Goal: Task Accomplishment & Management: Use online tool/utility

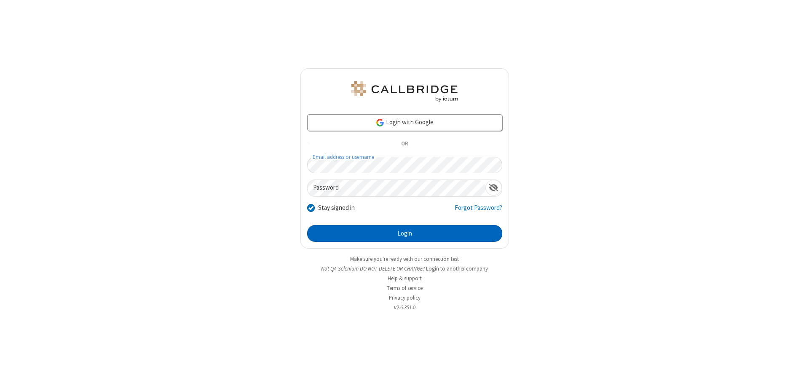
click at [404, 233] on button "Login" at bounding box center [404, 233] width 195 height 17
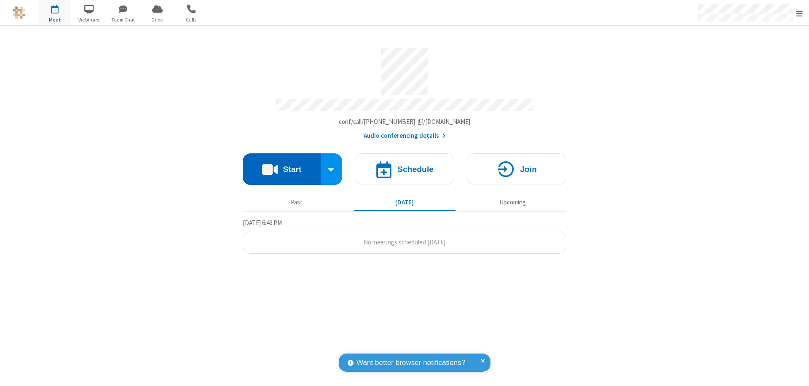
click at [281, 165] on button "Start" at bounding box center [282, 169] width 78 height 32
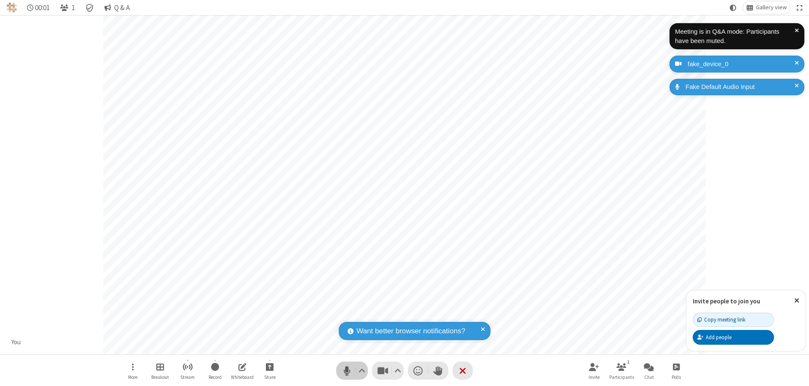
click at [347, 370] on span "Mute (⌘+Shift+A)" at bounding box center [346, 370] width 13 height 12
click at [347, 370] on span "Unmute (⌘+Shift+A)" at bounding box center [346, 370] width 13 height 12
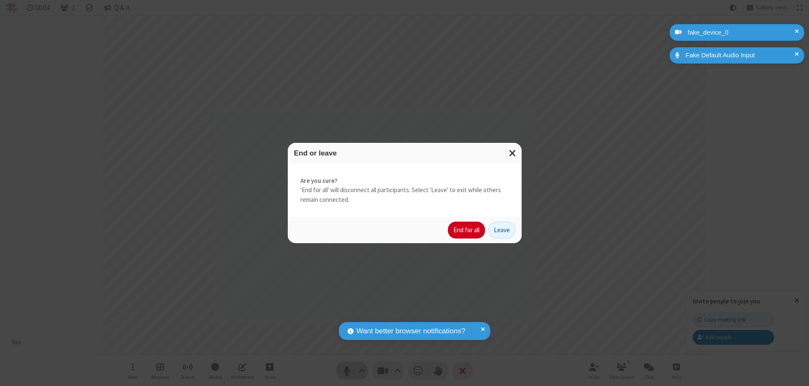
click at [467, 230] on button "End for all" at bounding box center [466, 229] width 37 height 17
